Goal: Entertainment & Leisure: Consume media (video, audio)

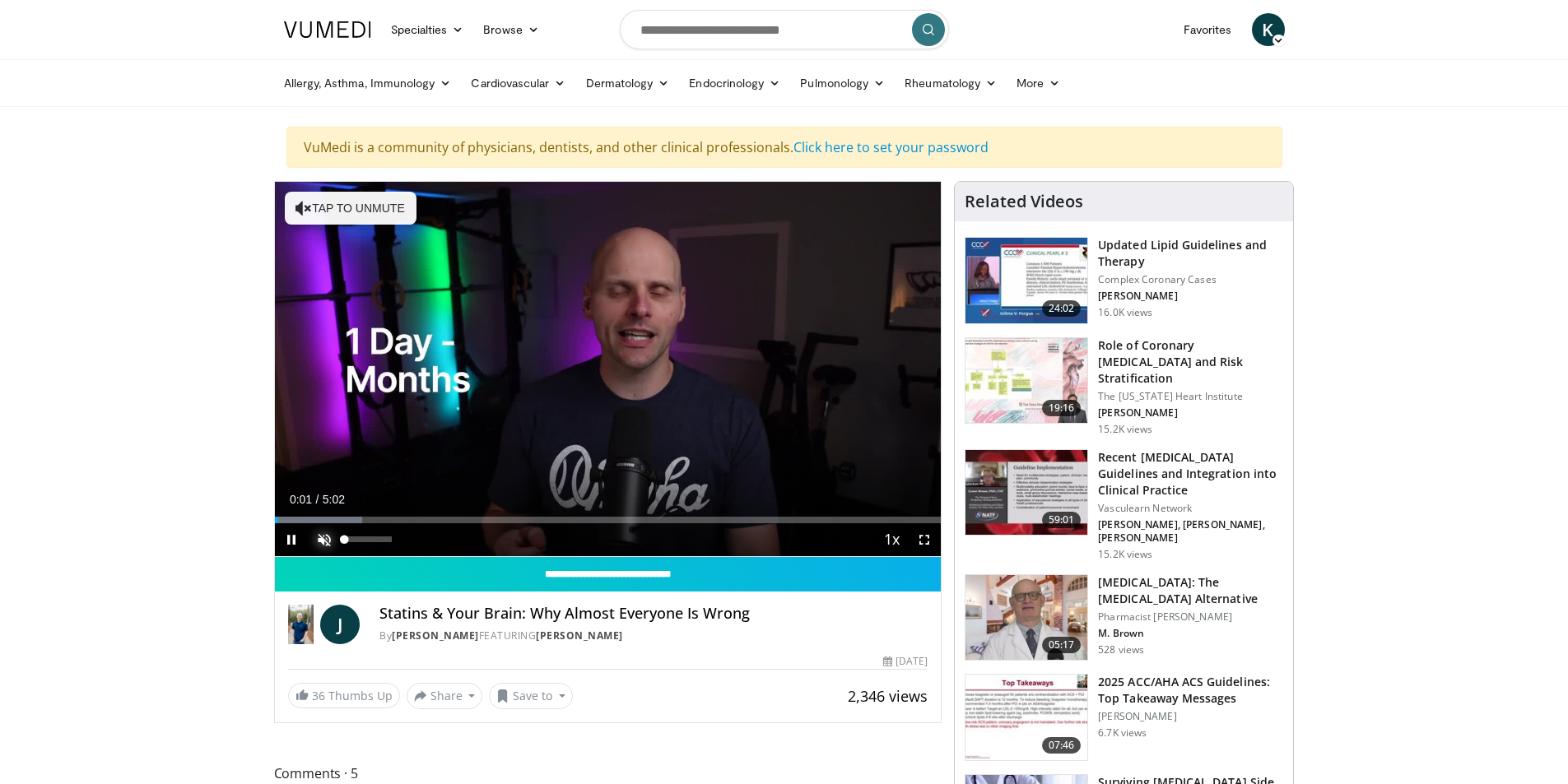
click at [327, 537] on span "Video Player" at bounding box center [325, 540] width 33 height 33
